Goal: Submit feedback/report problem

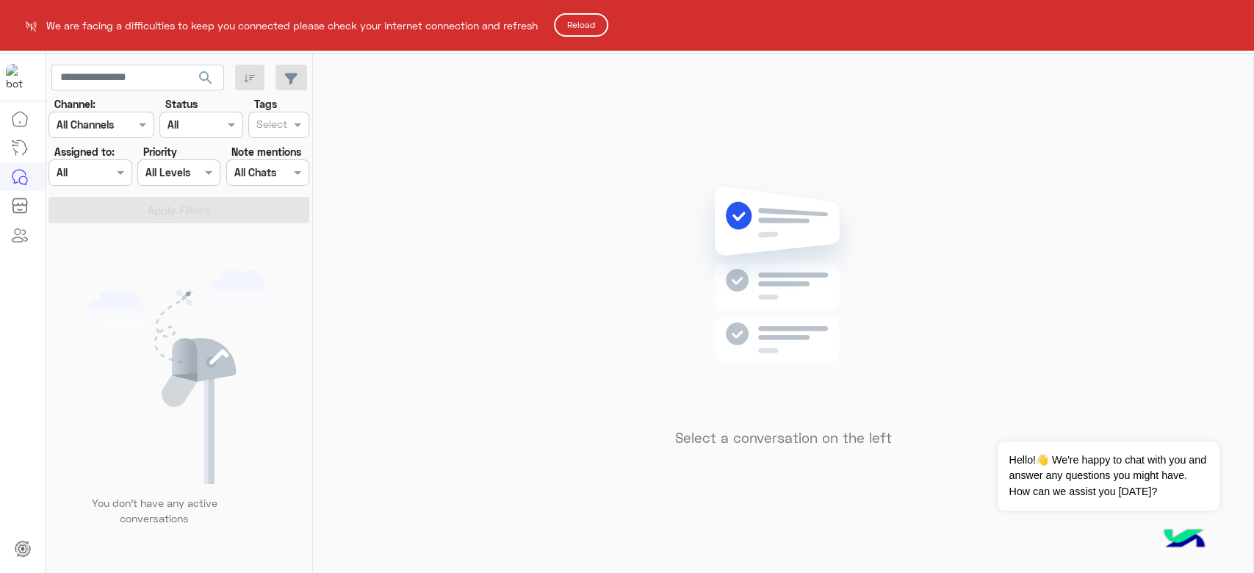
click at [569, 20] on button "Reload" at bounding box center [581, 25] width 54 height 24
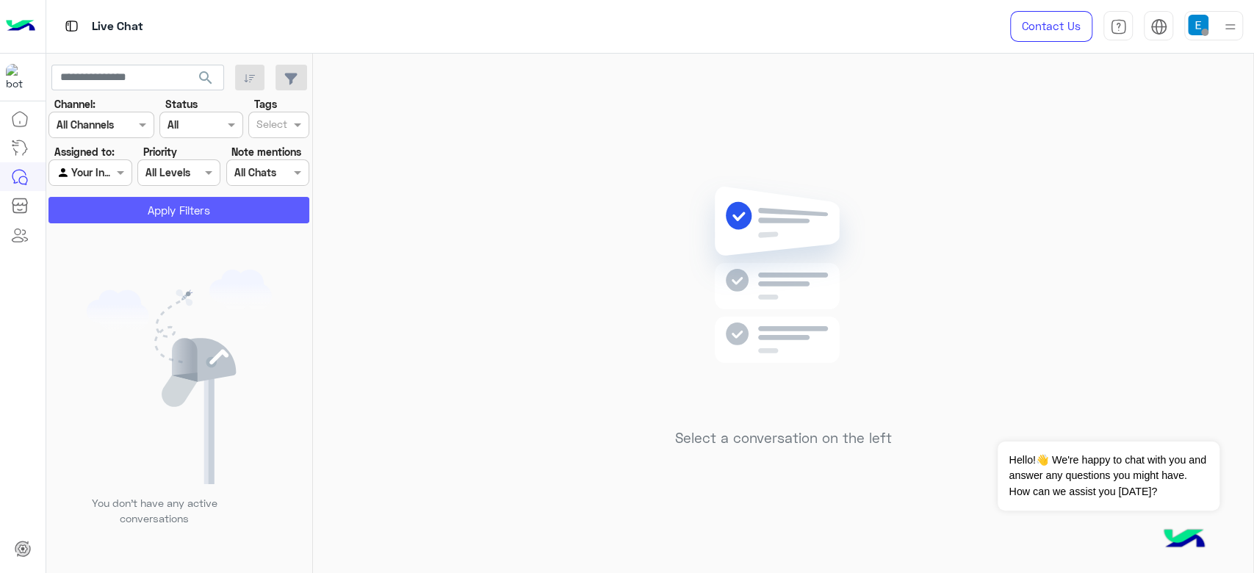
click at [228, 201] on button "Apply Filters" at bounding box center [178, 210] width 261 height 26
click at [96, 172] on div at bounding box center [174, 292] width 257 height 573
